Goal: Find specific page/section: Find specific page/section

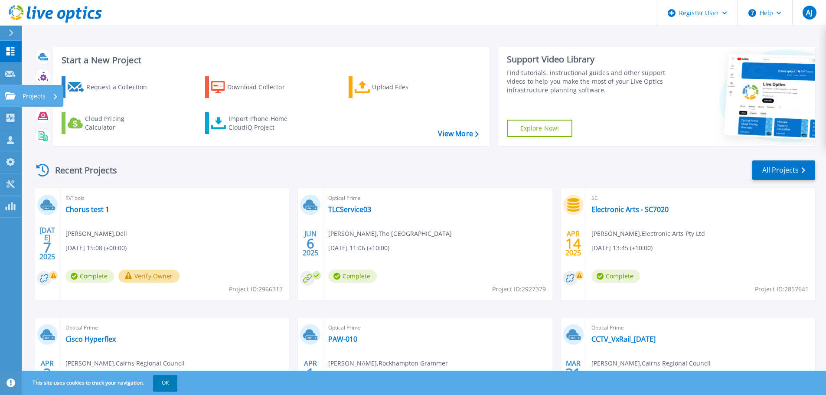
click at [21, 94] on div "Projects" at bounding box center [42, 96] width 42 height 22
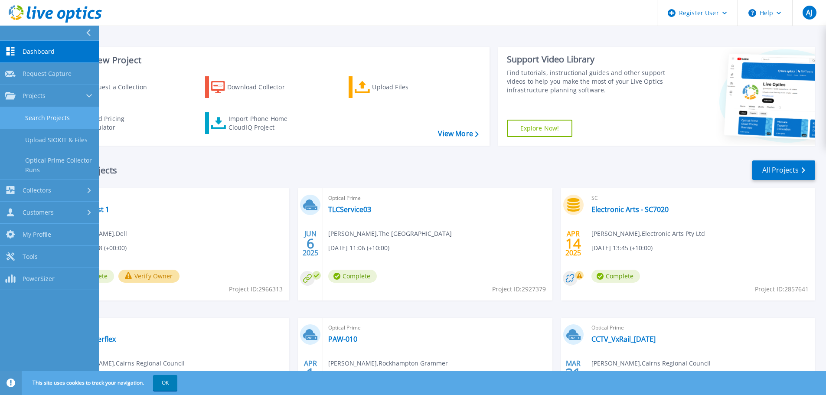
click at [52, 120] on link "Search Projects" at bounding box center [49, 118] width 99 height 22
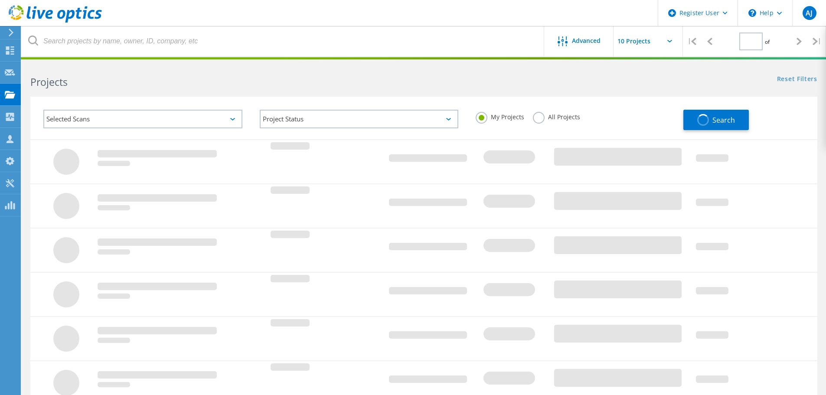
type input "1"
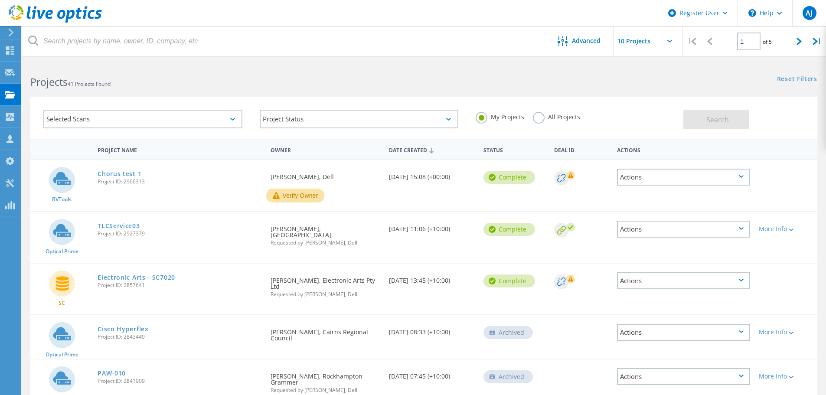
click at [540, 119] on label "All Projects" at bounding box center [556, 116] width 47 height 8
click at [0, 0] on input "All Projects" at bounding box center [0, 0] width 0 height 0
click at [673, 38] on input "text" at bounding box center [657, 41] width 87 height 30
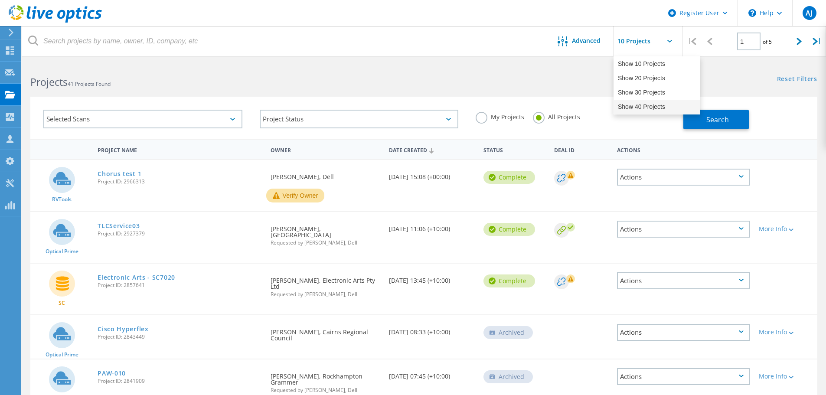
click at [636, 108] on div "Show 40 Projects" at bounding box center [657, 107] width 86 height 14
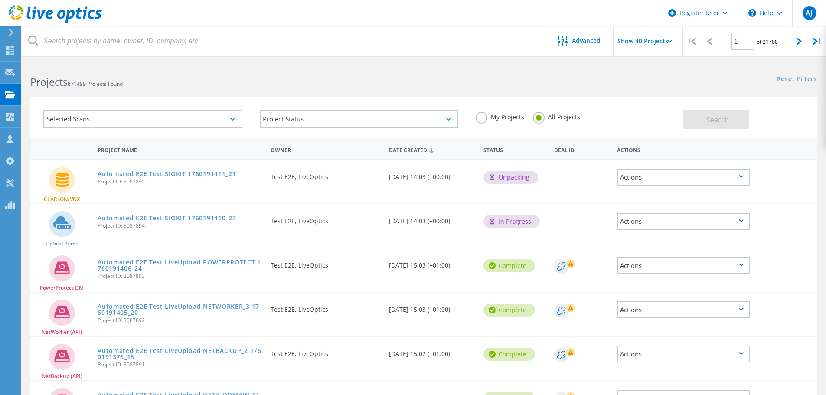
click at [667, 42] on icon at bounding box center [669, 41] width 5 height 3
click at [667, 39] on input "Show 40 Projects" at bounding box center [657, 41] width 87 height 30
click at [649, 73] on div "Show 20 Projects" at bounding box center [657, 78] width 86 height 14
type input "Show 20 Projects"
click at [483, 116] on label "My Projects" at bounding box center [500, 116] width 49 height 8
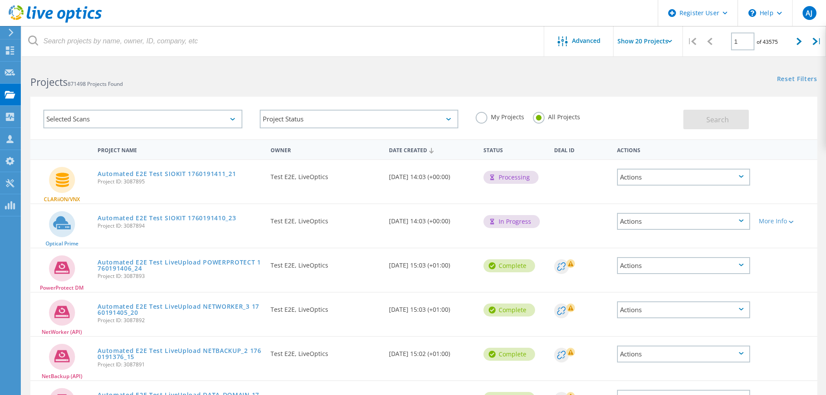
click at [0, 0] on input "My Projects" at bounding box center [0, 0] width 0 height 0
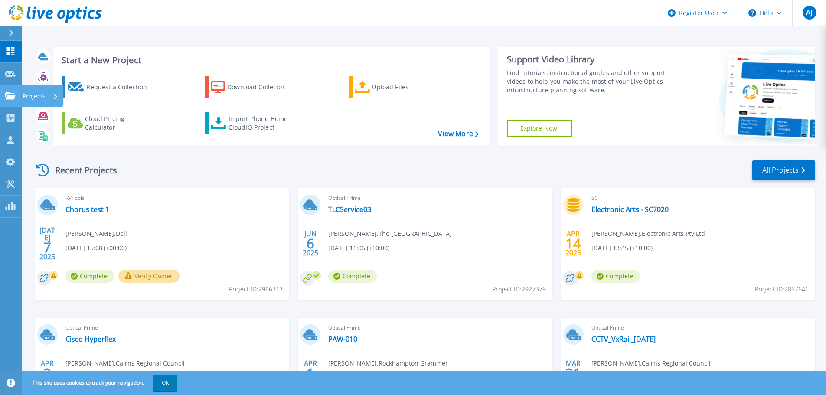
click at [31, 94] on p "Projects" at bounding box center [34, 96] width 23 height 23
click at [209, 167] on div "Recent Projects All Projects" at bounding box center [424, 171] width 782 height 22
click at [777, 167] on link "All Projects" at bounding box center [783, 170] width 63 height 20
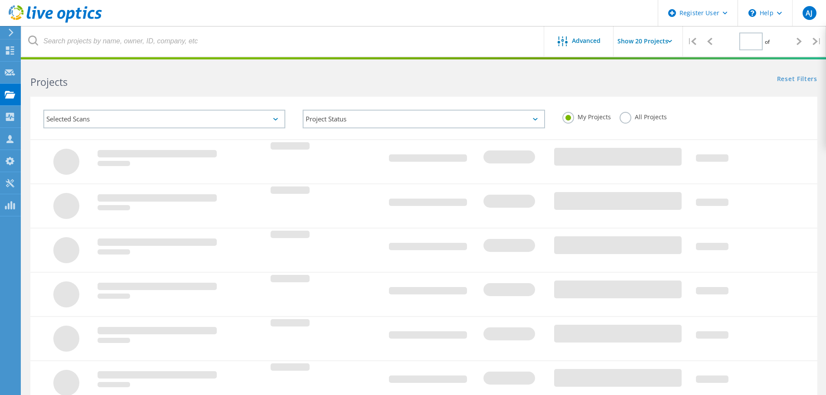
type input "1"
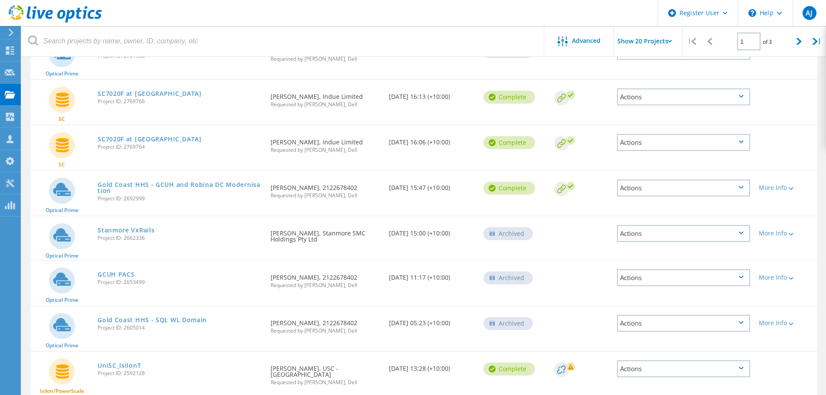
scroll to position [694, 0]
